Goal: Task Accomplishment & Management: Use online tool/utility

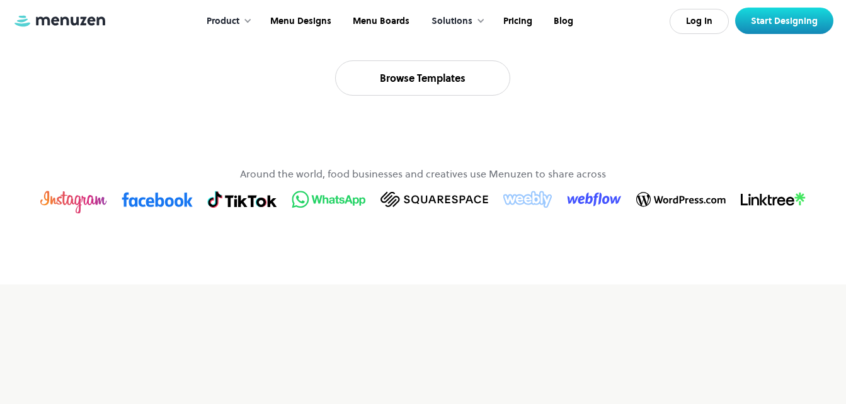
scroll to position [720, 0]
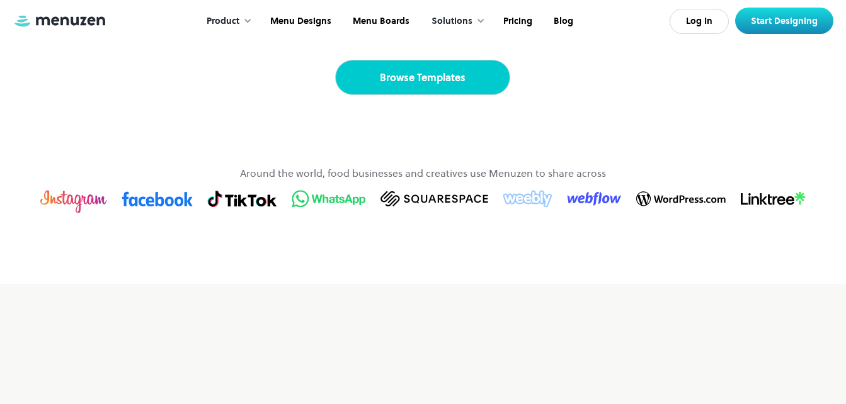
click at [390, 95] on link "Browse Templates" at bounding box center [422, 77] width 175 height 35
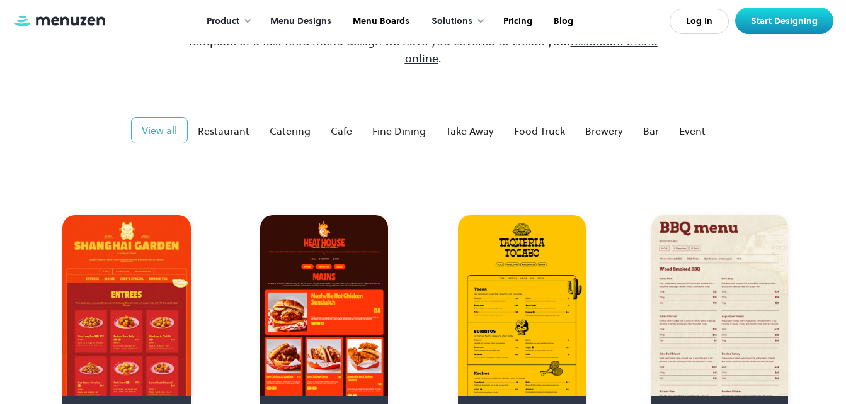
scroll to position [190, 0]
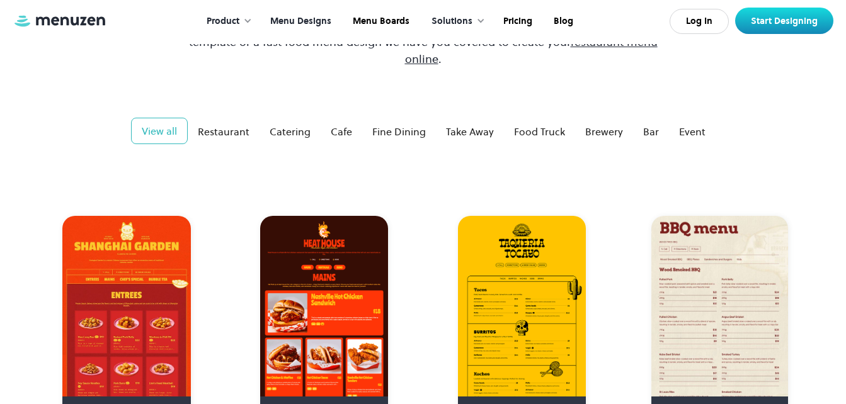
click at [275, 339] on img at bounding box center [324, 323] width 128 height 214
click at [298, 331] on img at bounding box center [324, 323] width 128 height 214
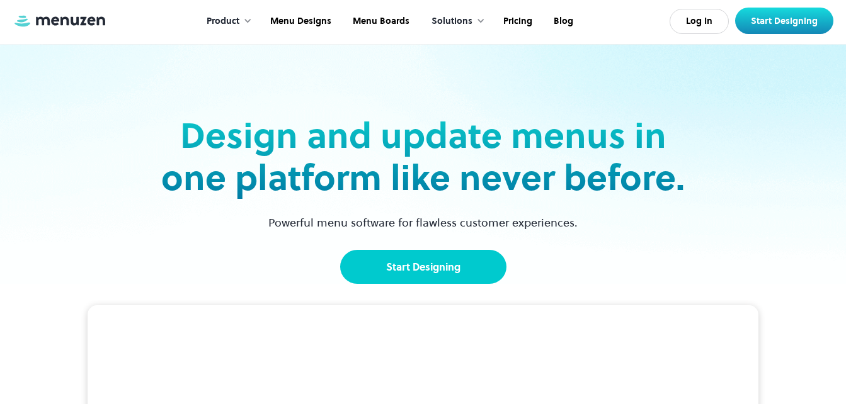
click at [387, 283] on link "Start Designing" at bounding box center [423, 267] width 166 height 34
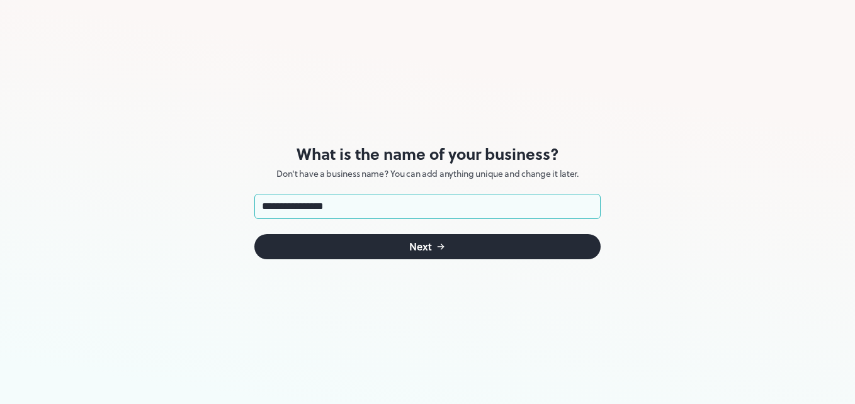
type input "**********"
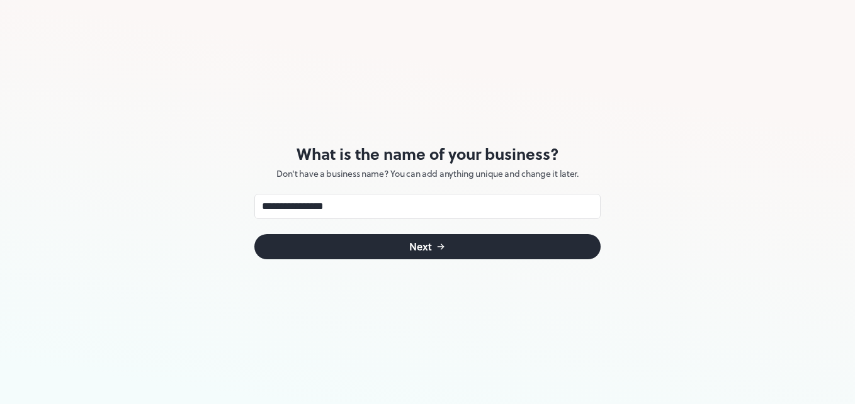
click at [500, 249] on button "Next" at bounding box center [427, 246] width 346 height 25
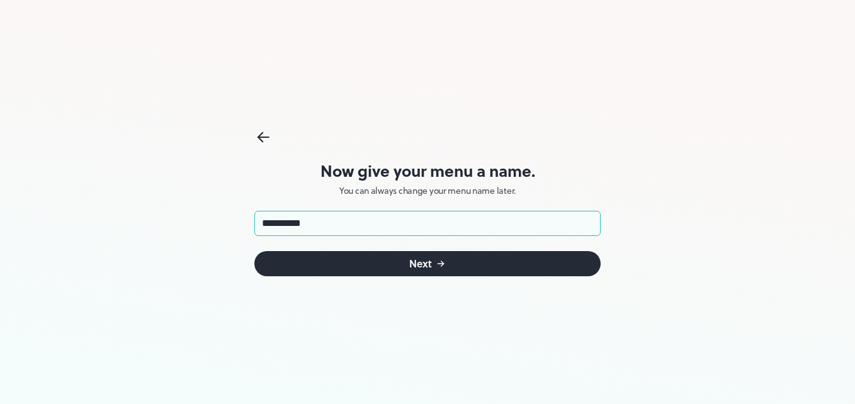
type input "**********"
click at [344, 266] on button "Next" at bounding box center [427, 263] width 346 height 25
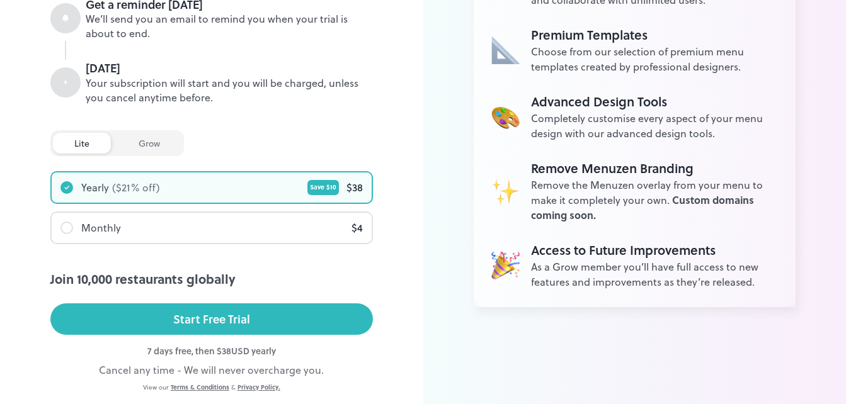
scroll to position [270, 0]
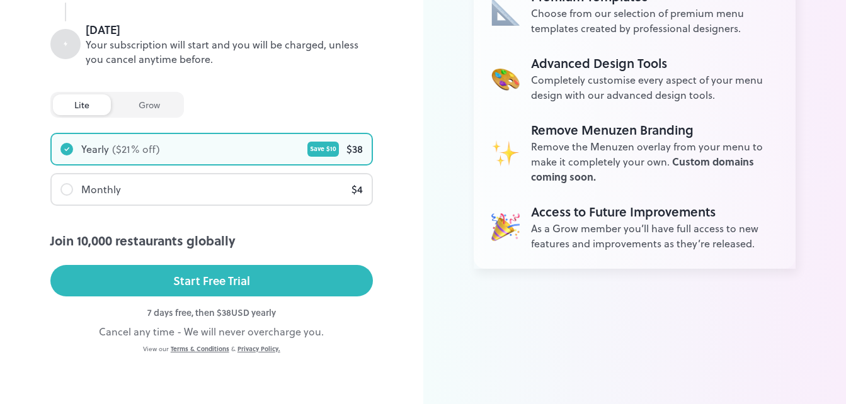
click at [167, 105] on div "grow" at bounding box center [149, 104] width 64 height 21
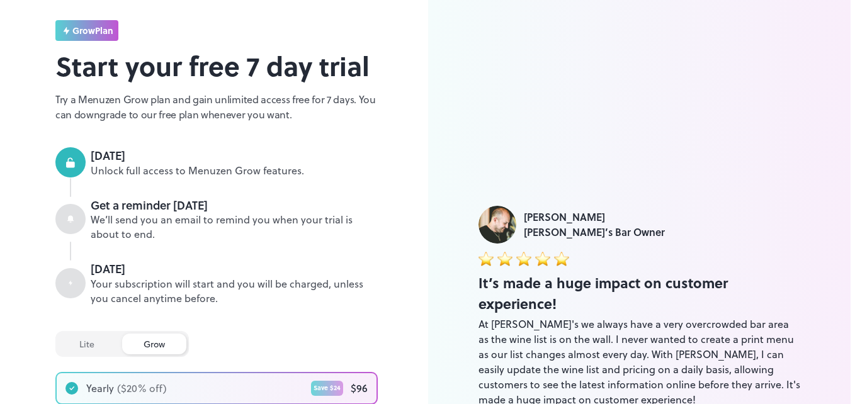
scroll to position [0, 0]
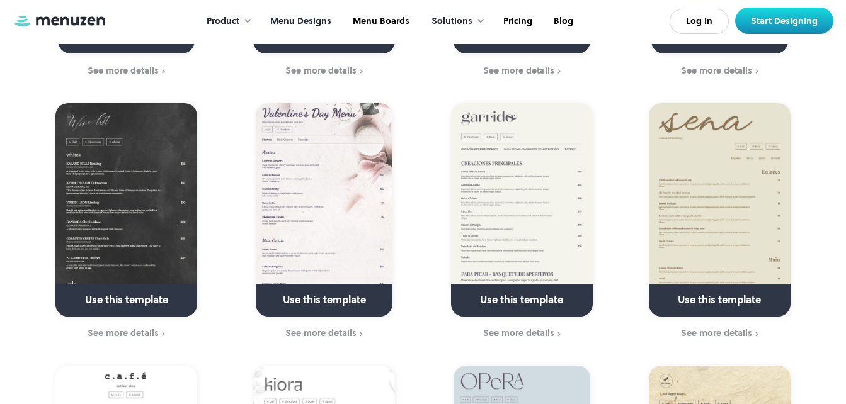
scroll to position [1355, 0]
